Goal: Task Accomplishment & Management: Complete application form

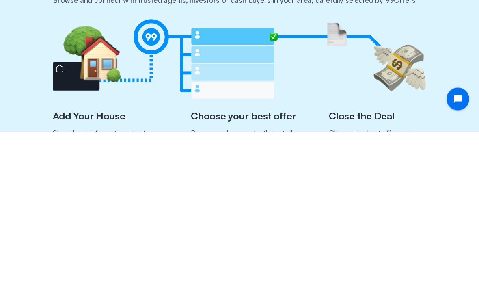
click at [77, 97] on span "[GEOGRAPHIC_DATA], [GEOGRAPHIC_DATA], [GEOGRAPHIC_DATA]" at bounding box center [134, 100] width 148 height 6
type input "[STREET_ADDRESS]"
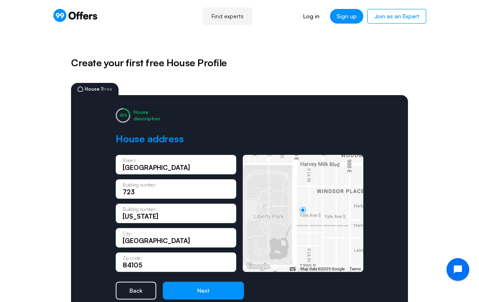
click at [205, 289] on button "Next" at bounding box center [203, 290] width 81 height 18
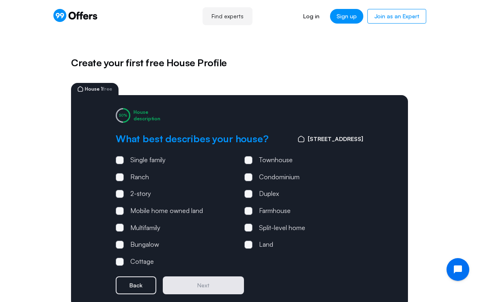
click at [118, 230] on span at bounding box center [120, 227] width 8 height 8
click at [0, 0] on input "Multifamily" at bounding box center [0, 0] width 0 height 0
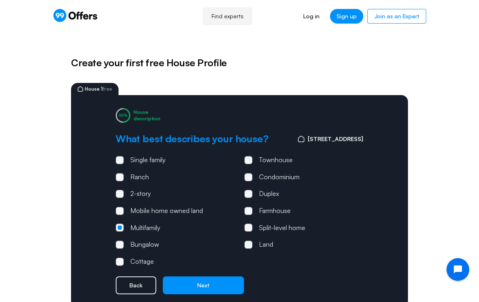
click at [250, 190] on span at bounding box center [248, 194] width 8 height 8
click at [0, 0] on input "Duplex" at bounding box center [0, 0] width 0 height 0
click at [249, 240] on span at bounding box center [248, 244] width 8 height 8
click at [0, 0] on input "Land" at bounding box center [0, 0] width 0 height 0
click at [202, 283] on button "Next" at bounding box center [203, 285] width 81 height 18
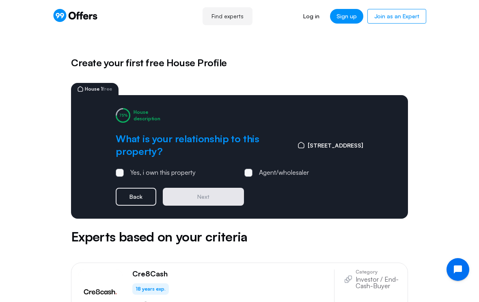
click at [123, 171] on span at bounding box center [120, 173] width 8 height 8
click at [0, 0] on input "Yes, i own this property" at bounding box center [0, 0] width 0 height 0
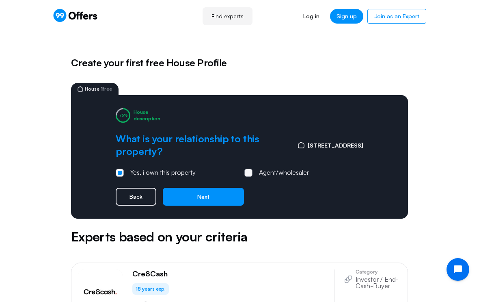
click at [216, 196] on button "Next" at bounding box center [203, 197] width 81 height 18
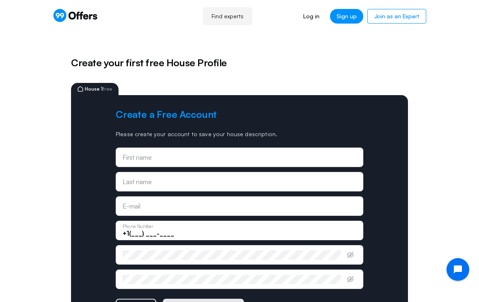
click at [287, 153] on div "First name" at bounding box center [240, 157] width 234 height 9
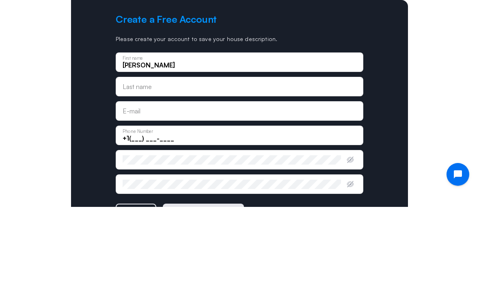
type input "[PERSON_NAME]"
click at [171, 177] on input "text" at bounding box center [240, 181] width 234 height 9
type input "[PERSON_NAME]"
click at [186, 201] on input "email" at bounding box center [240, 205] width 234 height 9
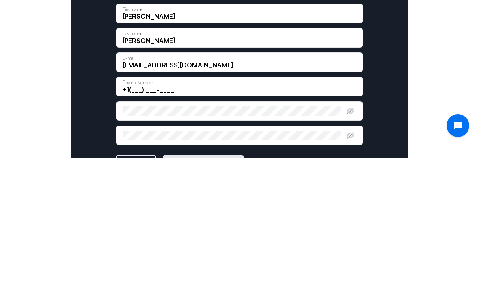
type input "[EMAIL_ADDRESS][DOMAIN_NAME]"
click at [184, 229] on input "+1(___) ___-____" at bounding box center [240, 233] width 234 height 9
type input "[PHONE_NUMBER]"
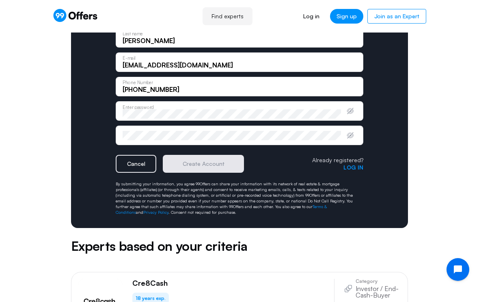
scroll to position [143, 0]
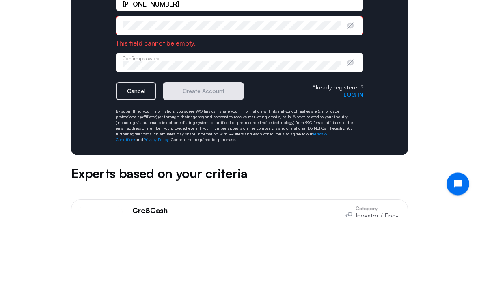
click at [191, 102] on div "Enter password" at bounding box center [240, 111] width 248 height 19
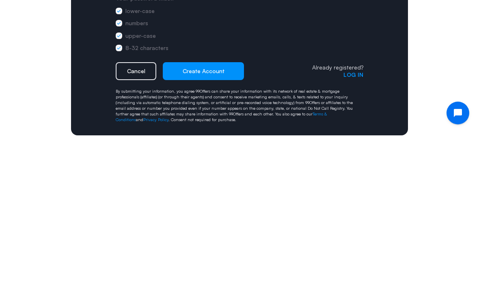
click at [202, 218] on button "Create Account" at bounding box center [203, 227] width 81 height 18
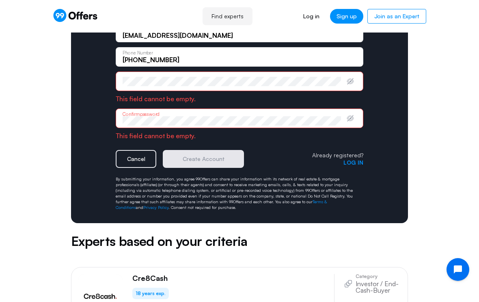
scroll to position [172, 0]
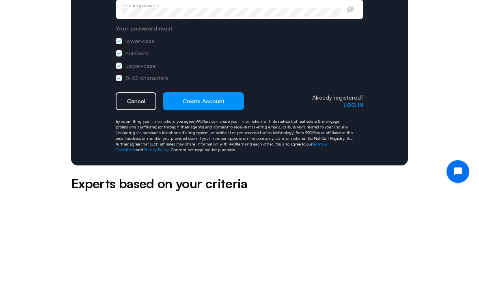
click at [206, 190] on button "Create Account" at bounding box center [203, 199] width 81 height 18
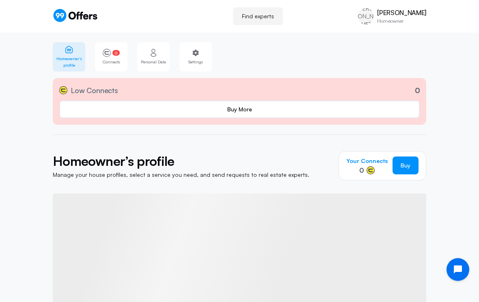
scroll to position [13, 0]
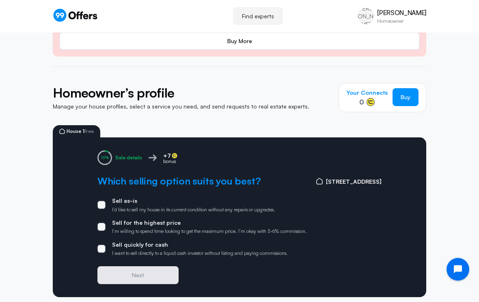
scroll to position [72, 0]
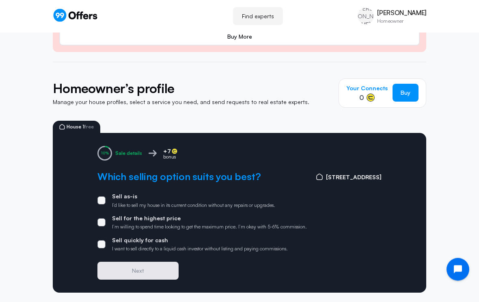
click at [103, 197] on span at bounding box center [101, 201] width 8 height 8
click at [0, 0] on input "Sell as-is I’d like to sell my house in its current condition without any repai…" at bounding box center [0, 0] width 0 height 0
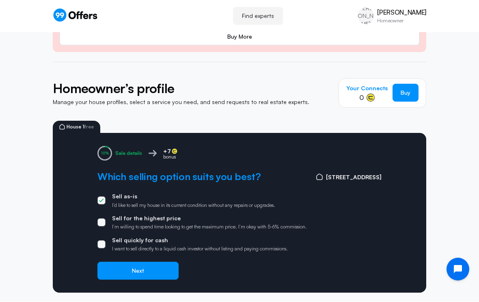
click at [104, 215] on label "Sell for the highest price I’m willing to spend time looking to get the maximum…" at bounding box center [202, 222] width 210 height 15
click at [0, 0] on input "Sell for the highest price I’m willing to spend time looking to get the maximum…" at bounding box center [0, 0] width 0 height 0
click at [149, 270] on button "Next" at bounding box center [137, 271] width 81 height 18
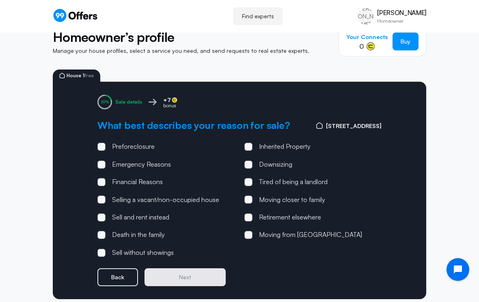
scroll to position [129, 0]
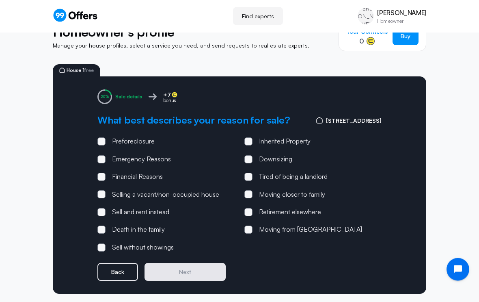
click at [105, 174] on span at bounding box center [101, 177] width 8 height 8
click at [0, 0] on input "Financial Reasons" at bounding box center [0, 0] width 0 height 0
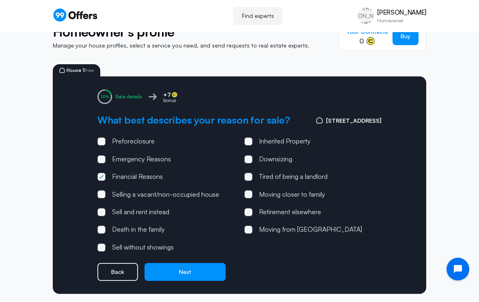
click at [179, 272] on button "Next" at bounding box center [185, 272] width 81 height 18
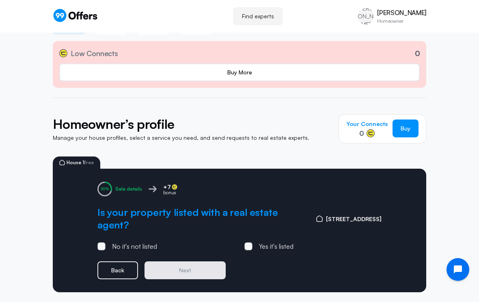
click at [99, 242] on span at bounding box center [101, 246] width 8 height 8
click at [0, 0] on input "No it's not listed" at bounding box center [0, 0] width 0 height 0
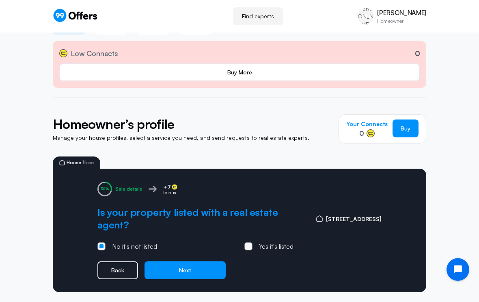
click at [197, 262] on button "Next" at bounding box center [185, 270] width 81 height 18
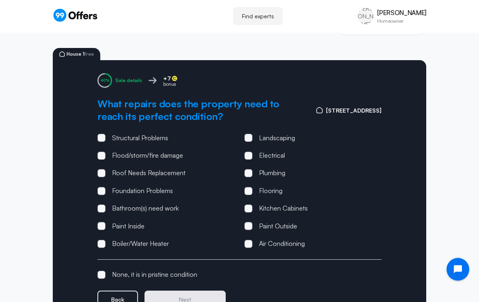
scroll to position [146, 0]
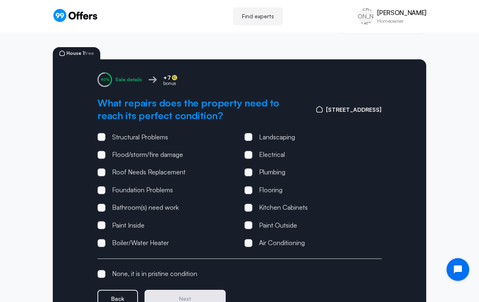
click at [103, 242] on span at bounding box center [101, 243] width 8 height 8
click at [0, 0] on input "Boiler/Water Heater" at bounding box center [0, 0] width 0 height 0
click at [248, 137] on span at bounding box center [248, 137] width 8 height 8
click at [0, 0] on input "Landscaping" at bounding box center [0, 0] width 0 height 0
click at [247, 158] on label "Electrical" at bounding box center [264, 154] width 41 height 11
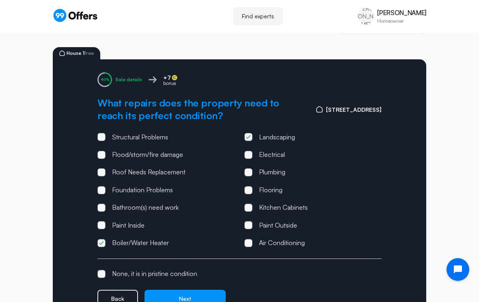
click at [0, 0] on input "Electrical" at bounding box center [0, 0] width 0 height 0
click at [251, 167] on label "Plumbing" at bounding box center [264, 172] width 41 height 11
click at [0, 0] on input "Plumbing" at bounding box center [0, 0] width 0 height 0
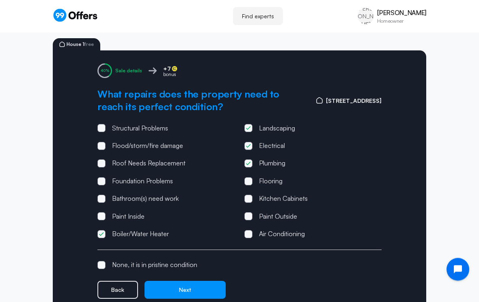
scroll to position [172, 0]
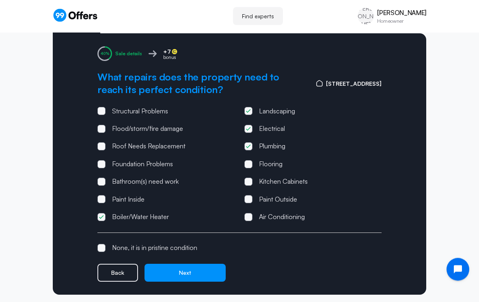
click at [183, 272] on button "Next" at bounding box center [185, 273] width 81 height 18
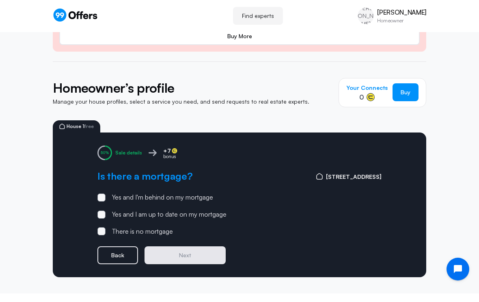
scroll to position [58, 0]
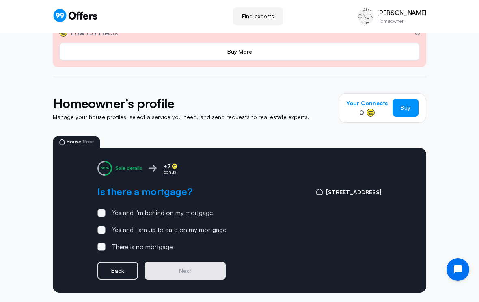
click at [104, 229] on span at bounding box center [101, 230] width 8 height 8
click at [0, 0] on input "Yes and I am up to date on my mortgage" at bounding box center [0, 0] width 0 height 0
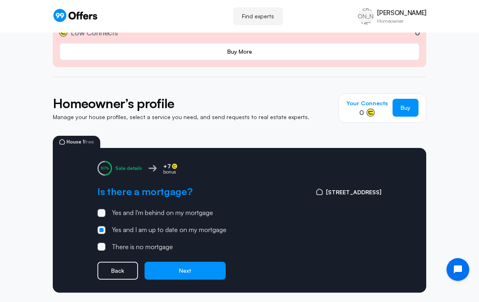
click at [204, 271] on button "Next" at bounding box center [185, 271] width 81 height 18
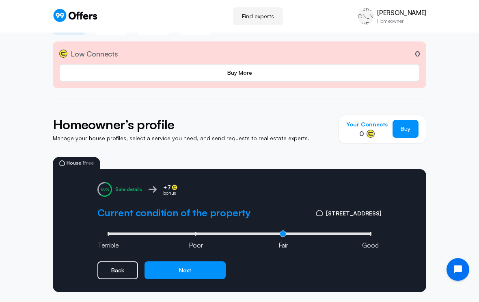
scroll to position [37, 0]
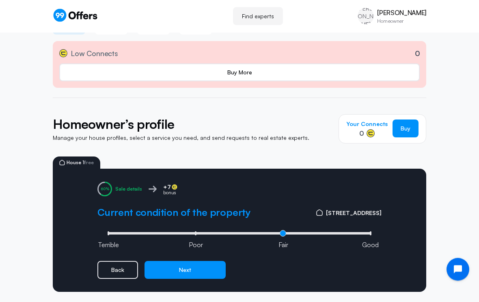
click at [370, 236] on li "Good" at bounding box center [371, 233] width 2 height 4
type input "3"
click at [181, 268] on button "Next" at bounding box center [185, 270] width 81 height 18
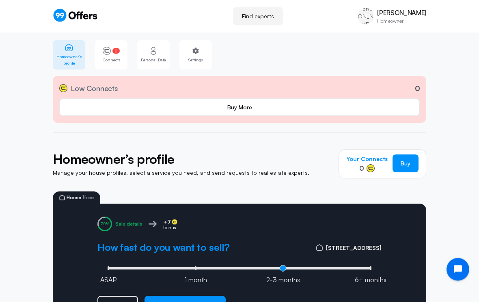
scroll to position [0, 0]
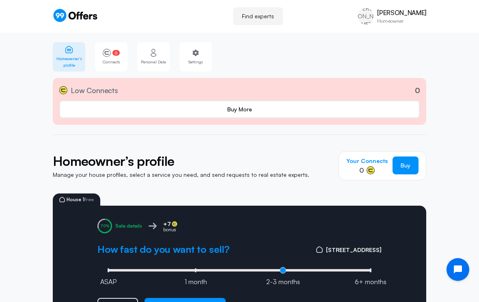
click at [179, 301] on button "Next" at bounding box center [185, 307] width 81 height 18
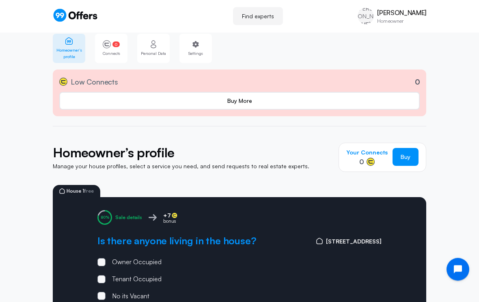
scroll to position [58, 0]
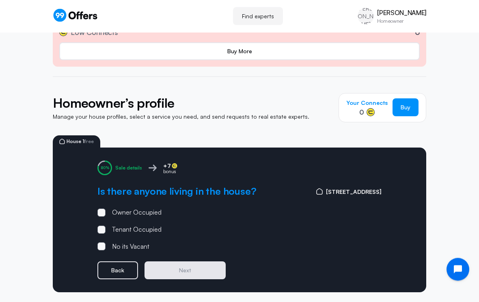
click at [98, 228] on span at bounding box center [101, 230] width 8 height 8
click at [0, 0] on input "Tenant Occupied" at bounding box center [0, 0] width 0 height 0
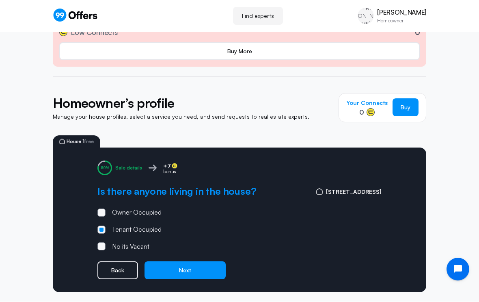
click at [189, 267] on button "Next" at bounding box center [185, 271] width 81 height 18
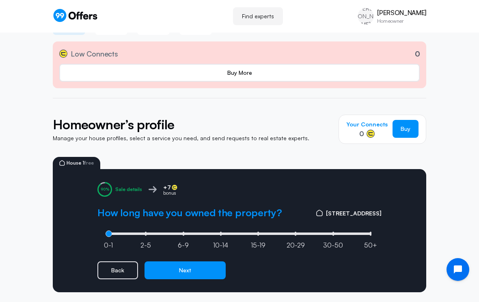
click at [255, 241] on span "15-19" at bounding box center [258, 245] width 15 height 9
type input "4"
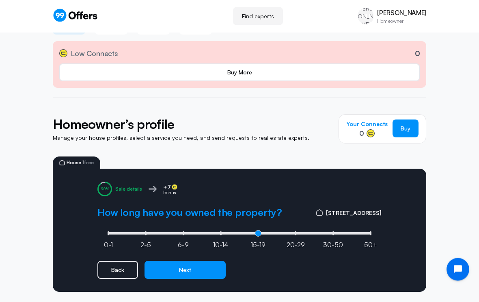
click at [182, 270] on button "Next" at bounding box center [185, 270] width 81 height 18
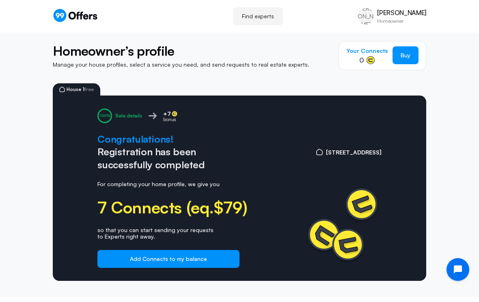
scroll to position [111, 0]
